Goal: Transaction & Acquisition: Purchase product/service

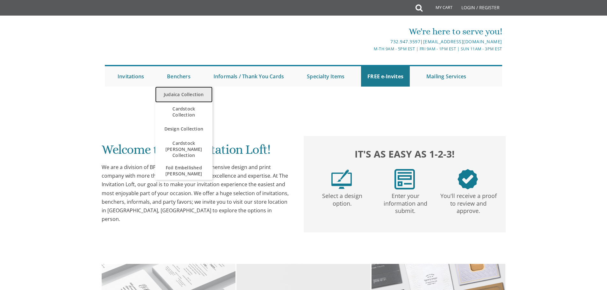
click at [175, 92] on link "Judaica Collection" at bounding box center [183, 95] width 57 height 16
click at [171, 94] on link "Judaica Collection" at bounding box center [183, 95] width 57 height 16
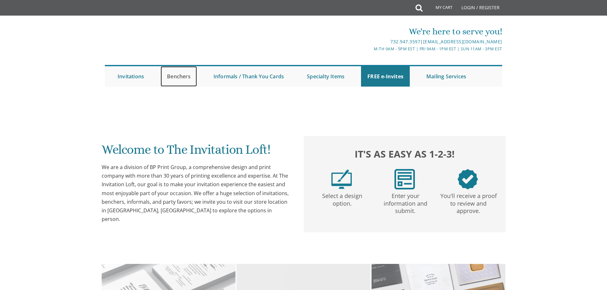
click at [169, 74] on link "Benchers" at bounding box center [179, 76] width 36 height 20
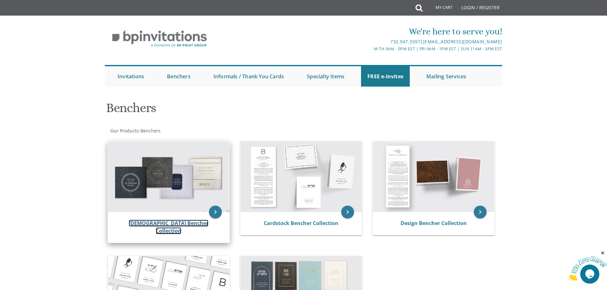
click at [185, 223] on link "Judaica Bencher Collection" at bounding box center [169, 227] width 80 height 15
click at [182, 175] on img at bounding box center [168, 176] width 121 height 71
click at [165, 222] on link "Judaica Bencher Collection" at bounding box center [169, 227] width 80 height 15
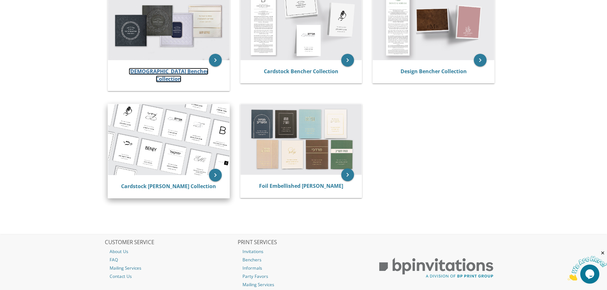
scroll to position [159, 0]
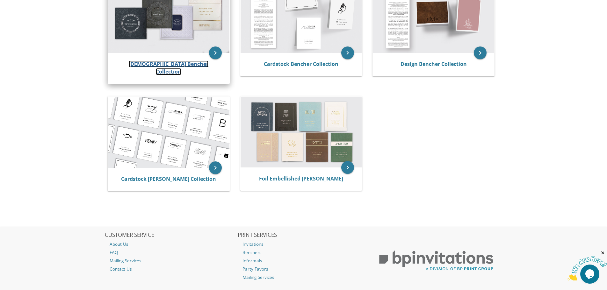
click at [151, 64] on link "[DEMOGRAPHIC_DATA] Bencher Collection" at bounding box center [169, 68] width 80 height 15
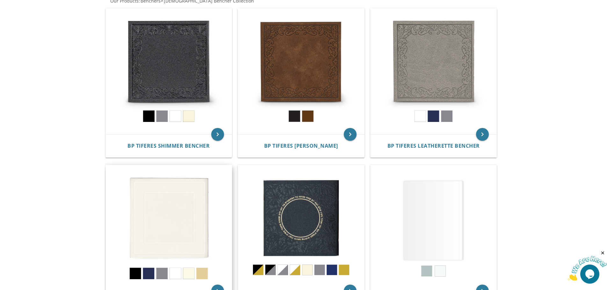
scroll to position [159, 0]
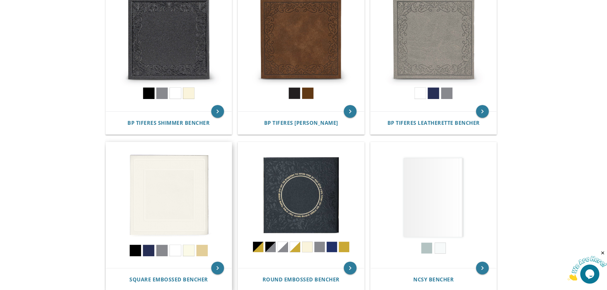
click at [164, 186] on img at bounding box center [169, 205] width 126 height 126
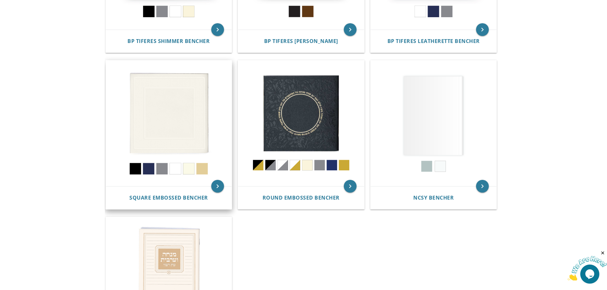
scroll to position [255, 0]
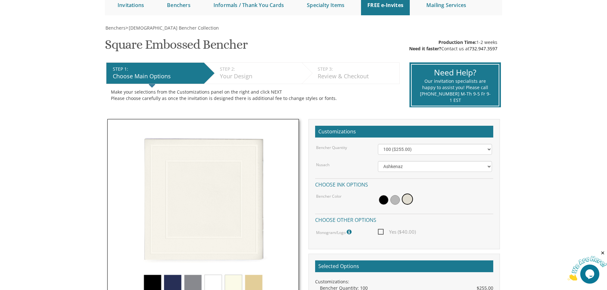
scroll to position [159, 0]
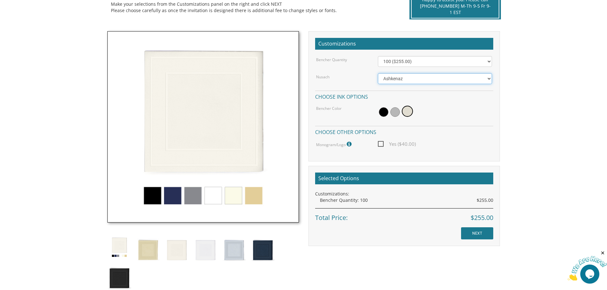
click at [403, 81] on select "Ashkenaz Edut Mizrach" at bounding box center [435, 78] width 114 height 11
click at [406, 80] on select "Ashkenaz Edut Mizrach" at bounding box center [435, 78] width 114 height 11
click at [487, 76] on select "Ashkenaz Edut Mizrach" at bounding box center [435, 78] width 114 height 11
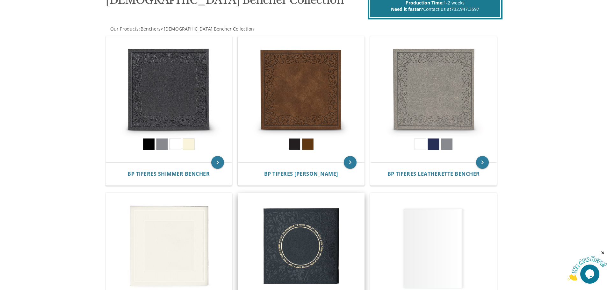
scroll to position [96, 0]
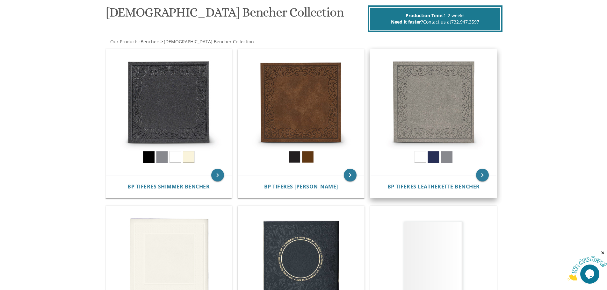
click at [419, 158] on img at bounding box center [434, 112] width 126 height 126
click at [426, 112] on img at bounding box center [434, 112] width 126 height 126
click at [437, 92] on img at bounding box center [434, 112] width 126 height 126
click at [424, 97] on img at bounding box center [434, 112] width 126 height 126
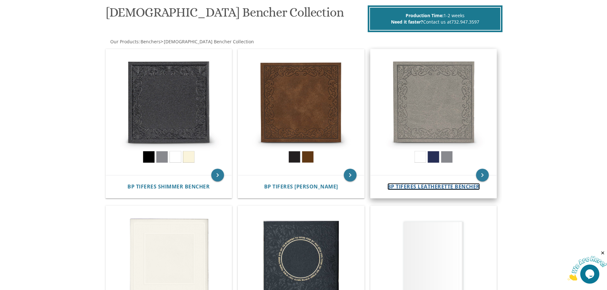
click at [410, 187] on span "BP Tiferes Leatherette Bencher" at bounding box center [433, 186] width 92 height 7
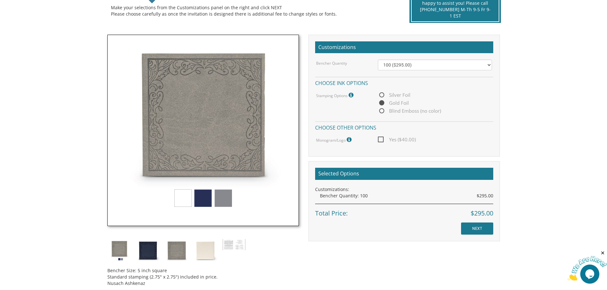
scroll to position [159, 0]
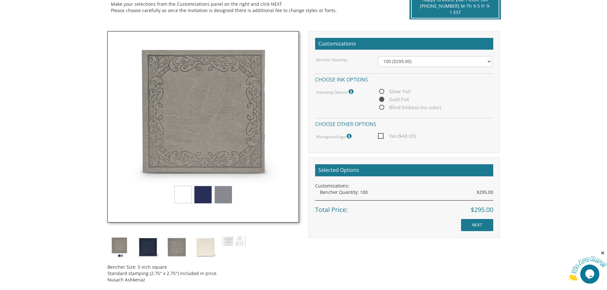
click at [184, 190] on img at bounding box center [202, 126] width 191 height 191
click at [234, 244] on img at bounding box center [234, 241] width 24 height 12
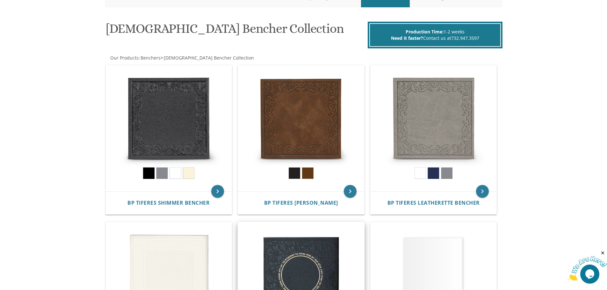
scroll to position [64, 0]
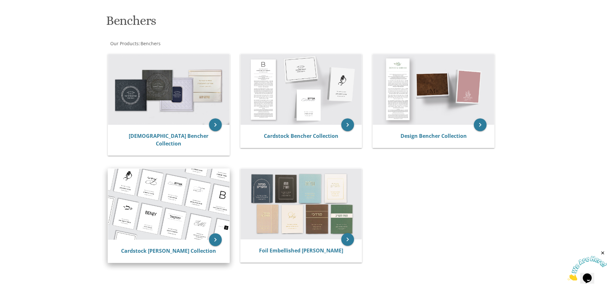
scroll to position [64, 0]
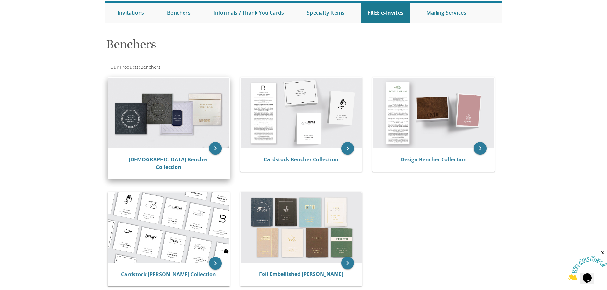
click at [198, 112] on img at bounding box center [168, 113] width 121 height 71
click at [179, 157] on link "[DEMOGRAPHIC_DATA] Bencher Collection" at bounding box center [169, 163] width 80 height 15
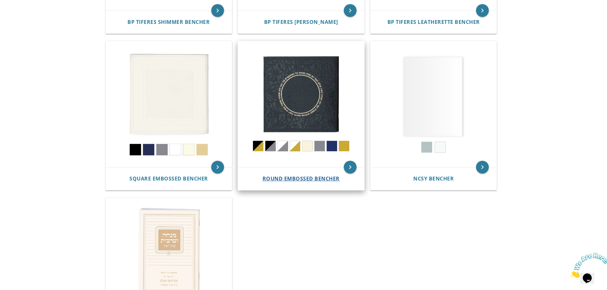
scroll to position [255, 0]
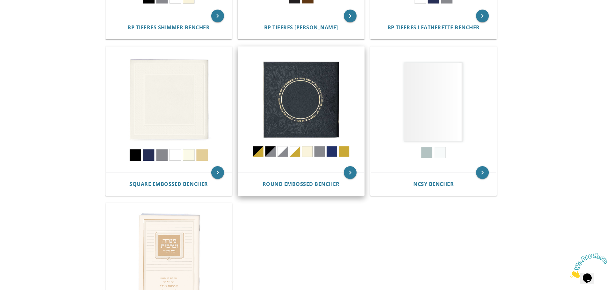
click at [282, 148] on img at bounding box center [301, 110] width 126 height 126
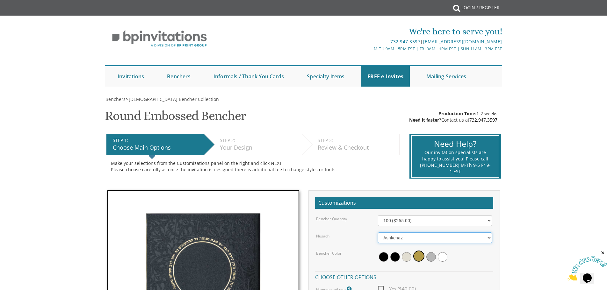
click at [399, 238] on select "Ashkenaz Edut Mizrach" at bounding box center [435, 238] width 114 height 11
click at [399, 237] on select "Ashkenaz Edut Mizrach" at bounding box center [435, 238] width 114 height 11
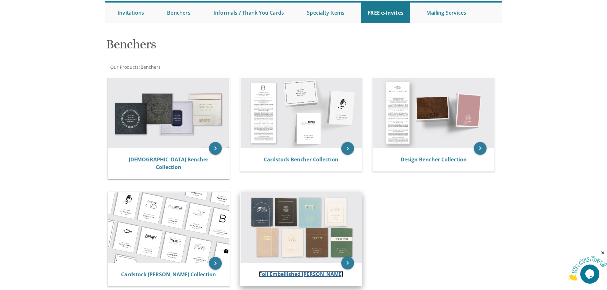
click at [309, 271] on link "Foil Embellished [PERSON_NAME]" at bounding box center [301, 274] width 84 height 7
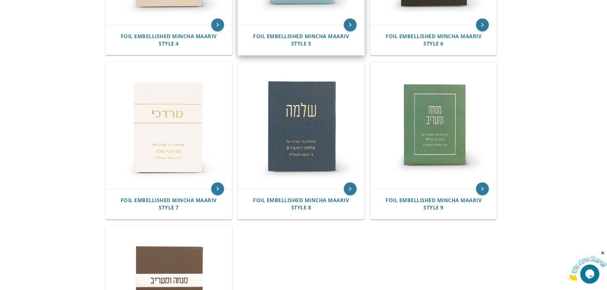
scroll to position [414, 0]
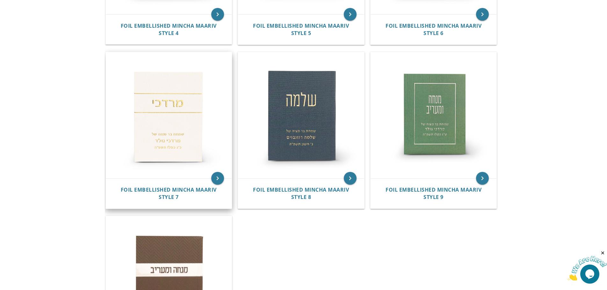
click at [173, 122] on img at bounding box center [169, 115] width 126 height 126
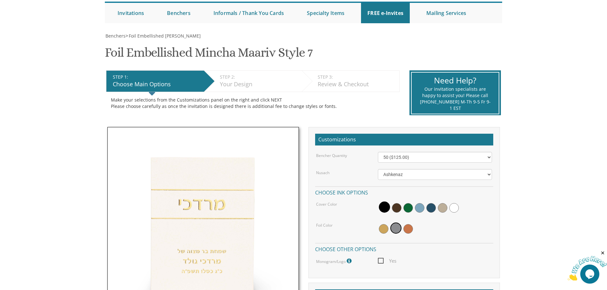
scroll to position [64, 0]
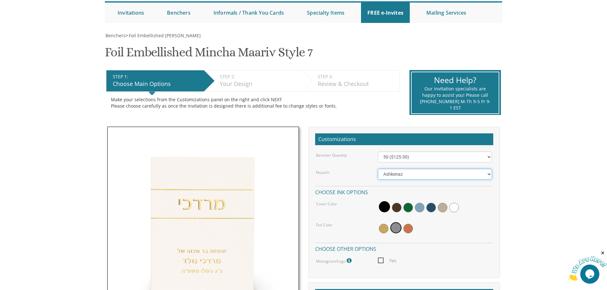
click at [411, 173] on select "Ashkenaz [PERSON_NAME]" at bounding box center [435, 174] width 114 height 11
select select "Sefard"
click at [378, 169] on select "Ashkenaz [PERSON_NAME]" at bounding box center [435, 174] width 114 height 11
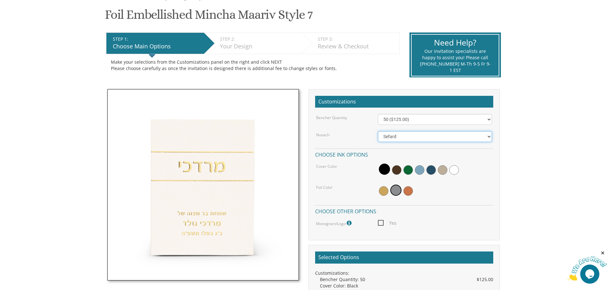
scroll to position [96, 0]
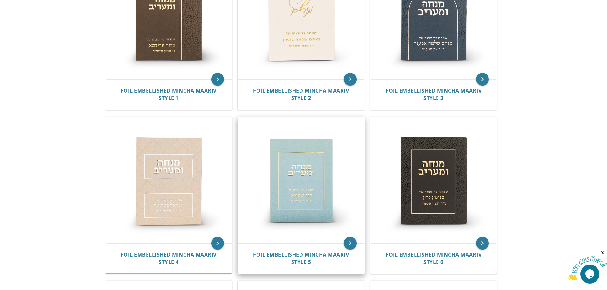
scroll to position [159, 0]
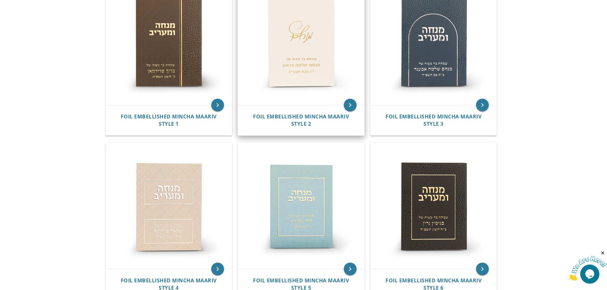
click at [301, 70] on img at bounding box center [301, 42] width 126 height 126
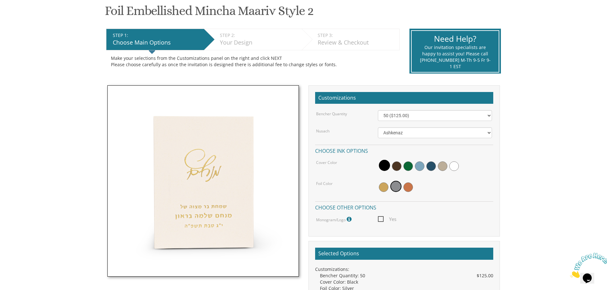
scroll to position [255, 0]
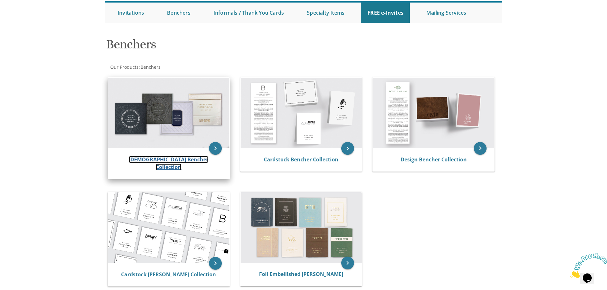
click at [156, 161] on link "[DEMOGRAPHIC_DATA] Bencher Collection" at bounding box center [169, 163] width 80 height 15
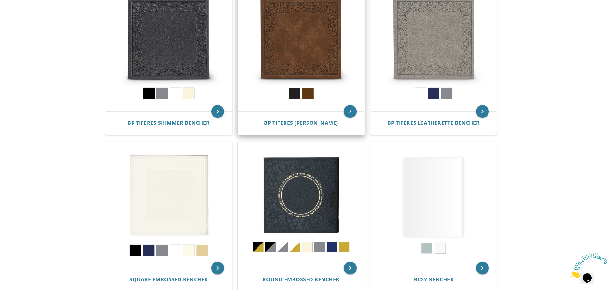
scroll to position [191, 0]
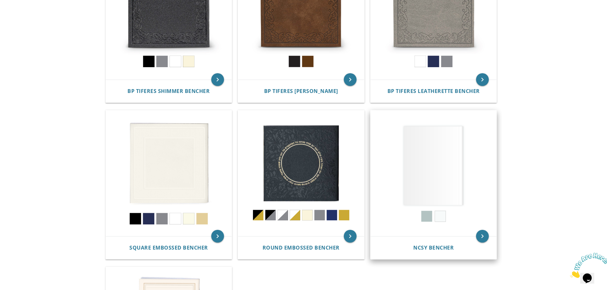
click at [428, 167] on img at bounding box center [434, 174] width 126 height 126
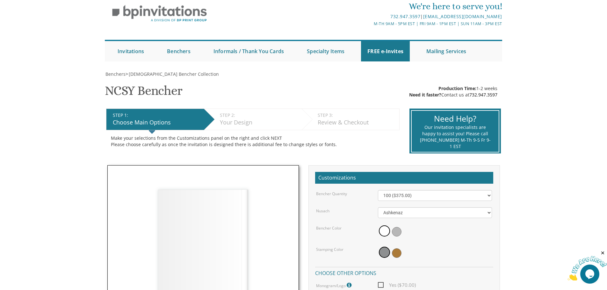
scroll to position [96, 0]
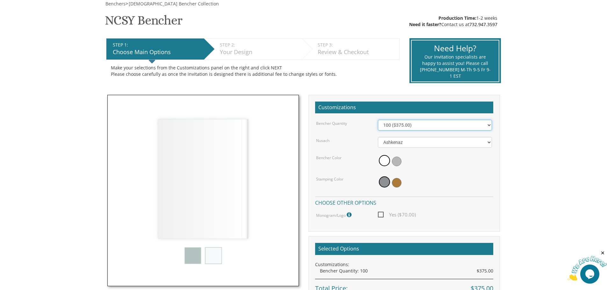
click at [416, 123] on select "100 ($375.00) 200 ($650.00) 300 ($975.00) 400 ($1,300.00) 500 ($1,625.00)" at bounding box center [435, 125] width 114 height 11
click at [378, 120] on select "100 ($375.00) 200 ($650.00) 300 ($975.00) 400 ($1,300.00) 500 ($1,625.00)" at bounding box center [435, 125] width 114 height 11
click at [212, 258] on img at bounding box center [202, 190] width 191 height 191
click at [385, 145] on select "Ashkenaz [PERSON_NAME]" at bounding box center [435, 142] width 114 height 11
click at [111, 146] on img at bounding box center [202, 190] width 191 height 191
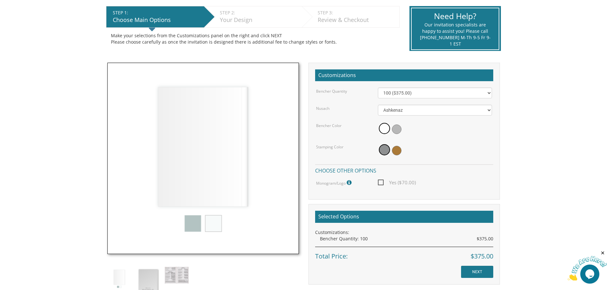
scroll to position [127, 0]
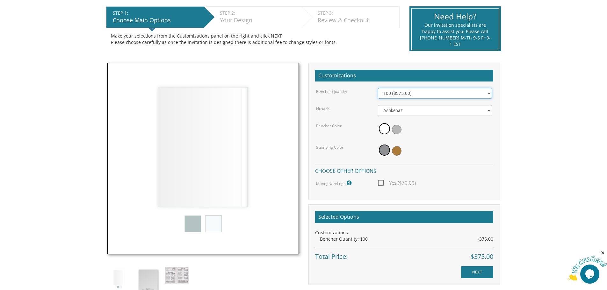
click at [411, 92] on select "100 ($375.00) 200 ($650.00) 300 ($975.00) 400 ($1,300.00) 500 ($1,625.00)" at bounding box center [435, 93] width 114 height 11
click at [378, 88] on select "100 ($375.00) 200 ($650.00) 300 ($975.00) 400 ($1,300.00) 500 ($1,625.00)" at bounding box center [435, 93] width 114 height 11
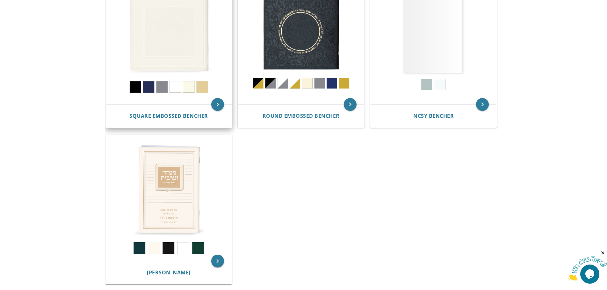
scroll to position [255, 0]
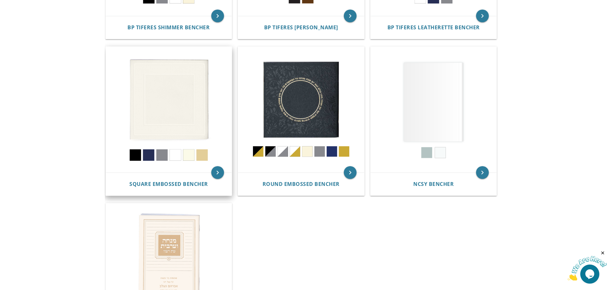
click at [177, 157] on img at bounding box center [169, 110] width 126 height 126
click at [183, 123] on img at bounding box center [169, 110] width 126 height 126
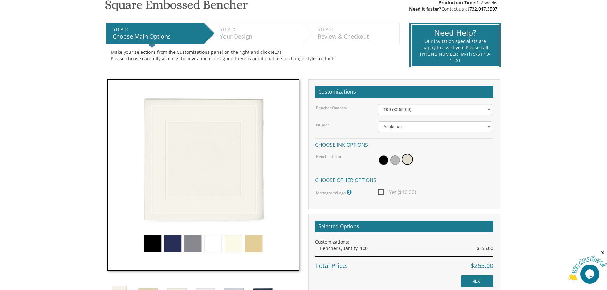
scroll to position [127, 0]
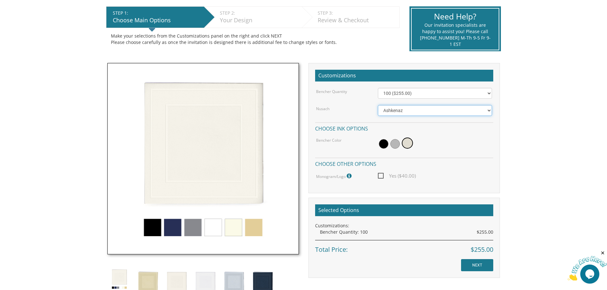
click at [428, 108] on select "Ashkenaz [PERSON_NAME]" at bounding box center [435, 110] width 114 height 11
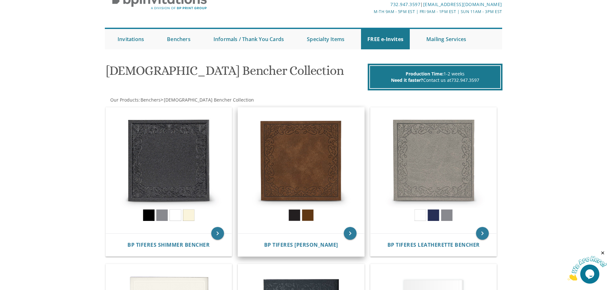
scroll to position [159, 0]
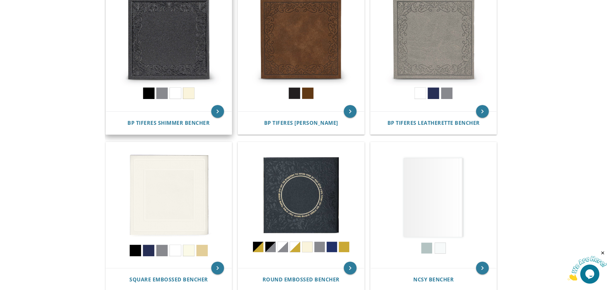
click at [177, 92] on img at bounding box center [169, 49] width 126 height 126
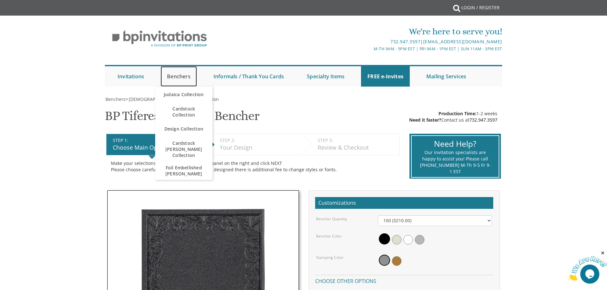
click at [175, 78] on link "Benchers" at bounding box center [179, 76] width 36 height 20
click at [195, 112] on span "Cardstock Collection" at bounding box center [184, 112] width 45 height 18
click at [197, 113] on span "Cardstock Collection" at bounding box center [184, 112] width 45 height 18
click at [191, 115] on span "Cardstock Collection" at bounding box center [184, 112] width 45 height 18
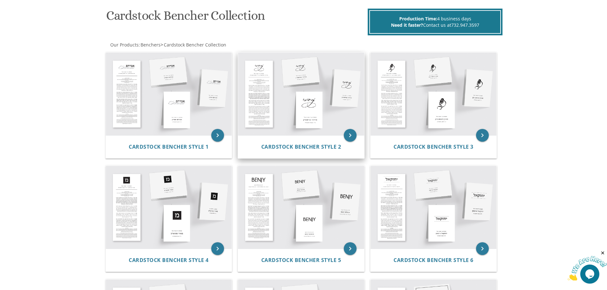
scroll to position [96, 0]
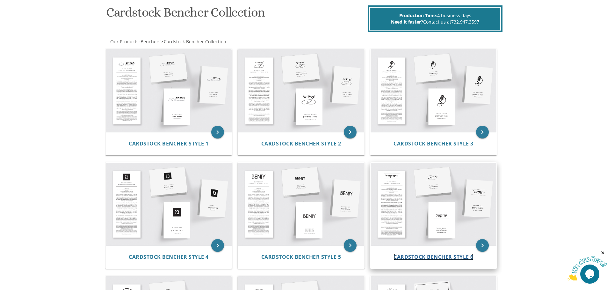
click at [458, 256] on span "Cardstock Bencher Style 6" at bounding box center [433, 257] width 80 height 7
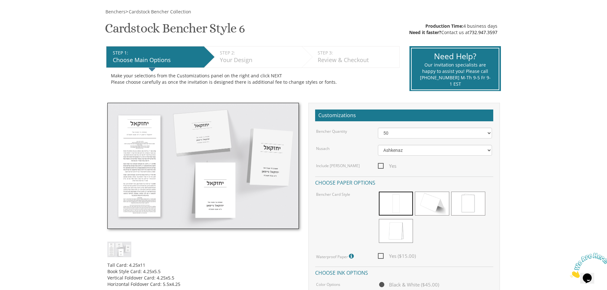
scroll to position [96, 0]
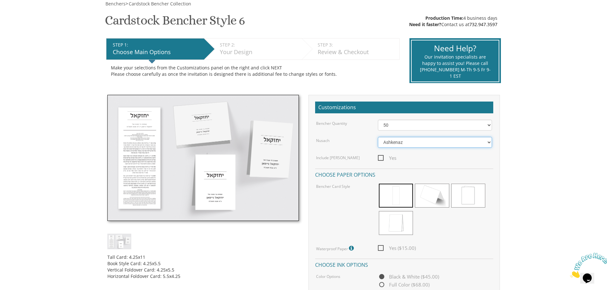
click at [401, 137] on select "Ashkenaz Edut Mizrach" at bounding box center [435, 142] width 114 height 11
click at [378, 137] on select "Ashkenaz Edut Mizrach" at bounding box center [435, 142] width 114 height 11
click at [416, 145] on select "Ashkenaz [PERSON_NAME]" at bounding box center [435, 142] width 114 height 11
click at [378, 137] on select "Ashkenaz [PERSON_NAME]" at bounding box center [435, 142] width 114 height 11
click at [393, 197] on span at bounding box center [396, 196] width 34 height 24
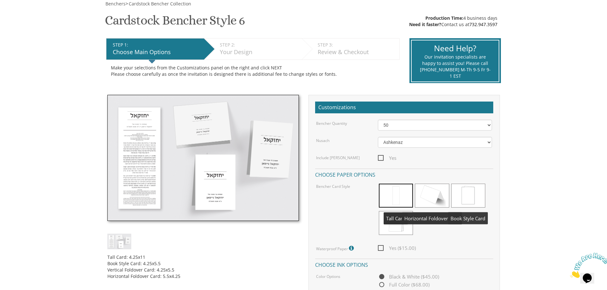
drag, startPoint x: 459, startPoint y: 200, endPoint x: 447, endPoint y: 197, distance: 12.5
click at [458, 200] on span at bounding box center [468, 196] width 34 height 24
click at [434, 191] on span at bounding box center [432, 196] width 34 height 24
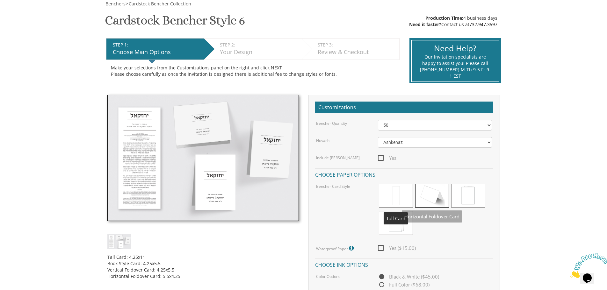
click at [396, 191] on span at bounding box center [396, 196] width 34 height 24
click at [426, 196] on span at bounding box center [432, 196] width 34 height 24
click at [468, 191] on span at bounding box center [468, 196] width 34 height 24
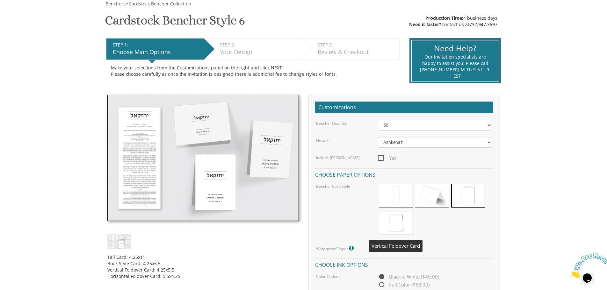
click at [392, 220] on span at bounding box center [396, 223] width 34 height 24
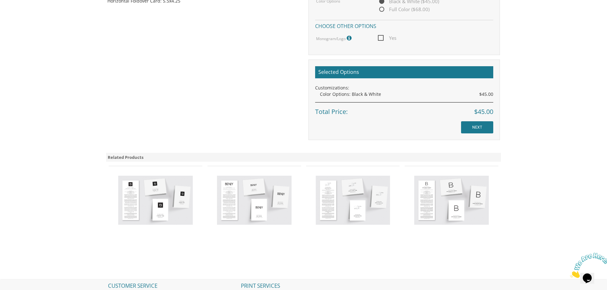
scroll to position [382, 0]
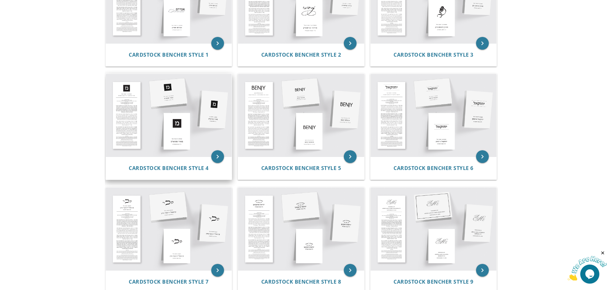
scroll to position [191, 0]
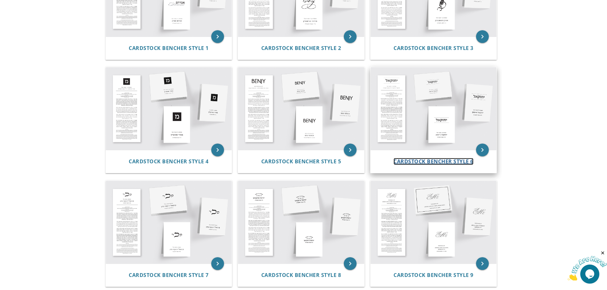
click at [419, 161] on span "Cardstock Bencher Style 6" at bounding box center [433, 161] width 80 height 7
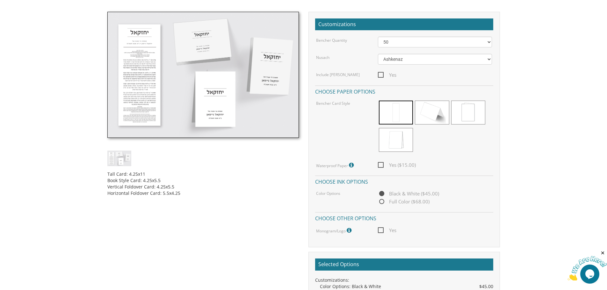
scroll to position [159, 0]
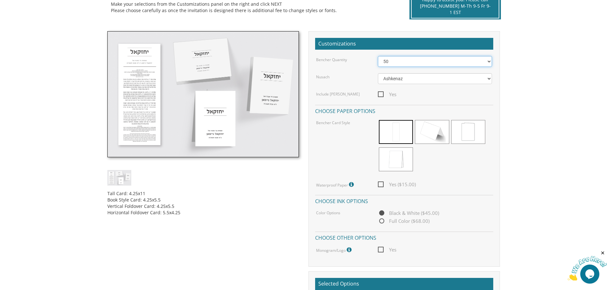
click at [415, 62] on select "50 60 70 80 90 100 125 150 175 200 225 250 275 300 325 350 375 400 425 450 475 …" at bounding box center [435, 61] width 114 height 11
click at [378, 56] on select "50 60 70 80 90 100 125 150 175 200 225 250 275 300 325 350 375 400 425 450 475 …" at bounding box center [435, 61] width 114 height 11
click at [394, 77] on select "Ashkenaz [PERSON_NAME]" at bounding box center [435, 78] width 114 height 11
click at [397, 77] on select "Ashkenaz [PERSON_NAME]" at bounding box center [435, 78] width 114 height 11
click at [396, 64] on select "50 60 70 80 90 100 125 150 175 200 225 250 275 300 325 350 375 400 425 450 475 …" at bounding box center [435, 61] width 114 height 11
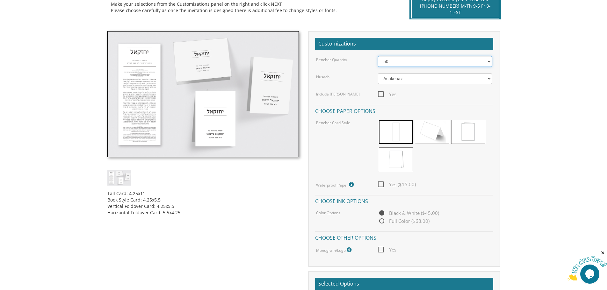
click at [396, 64] on select "50 60 70 80 90 100 125 150 175 200 225 250 275 300 325 350 375 400 425 450 475 …" at bounding box center [435, 61] width 114 height 11
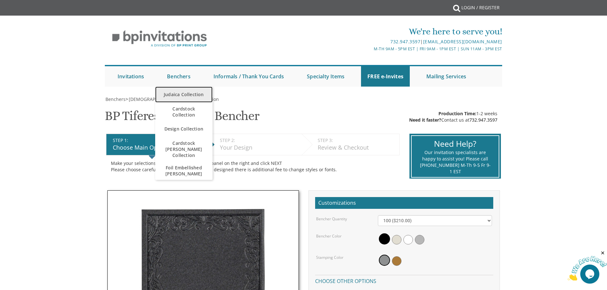
click at [176, 94] on link "Judaica Collection" at bounding box center [183, 95] width 57 height 16
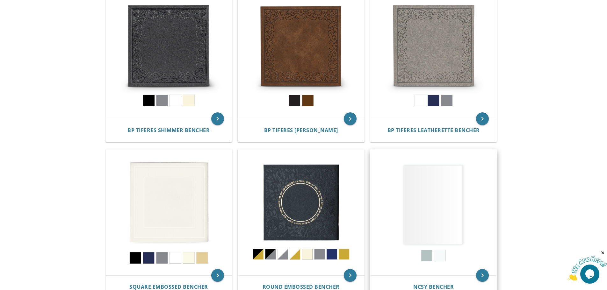
scroll to position [159, 0]
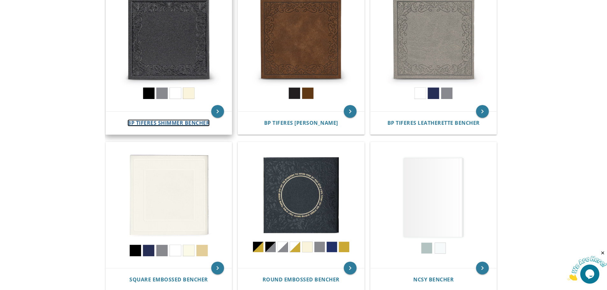
click at [161, 121] on span "BP Tiferes Shimmer Bencher" at bounding box center [168, 122] width 82 height 7
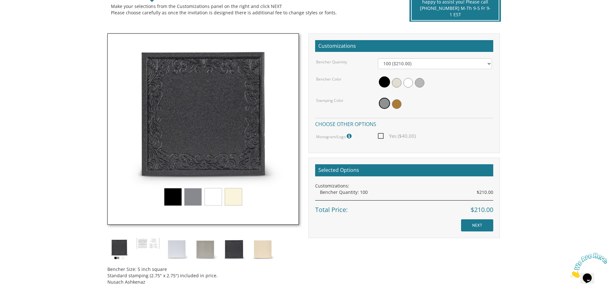
scroll to position [159, 0]
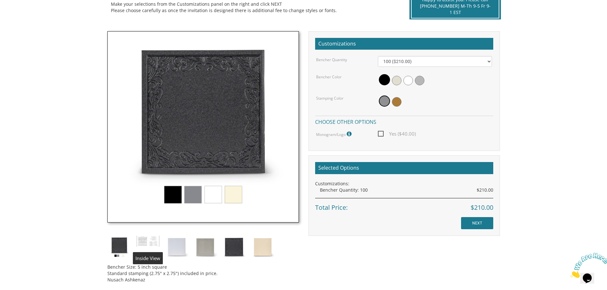
click at [149, 245] on img at bounding box center [148, 241] width 24 height 12
